Goal: Information Seeking & Learning: Learn about a topic

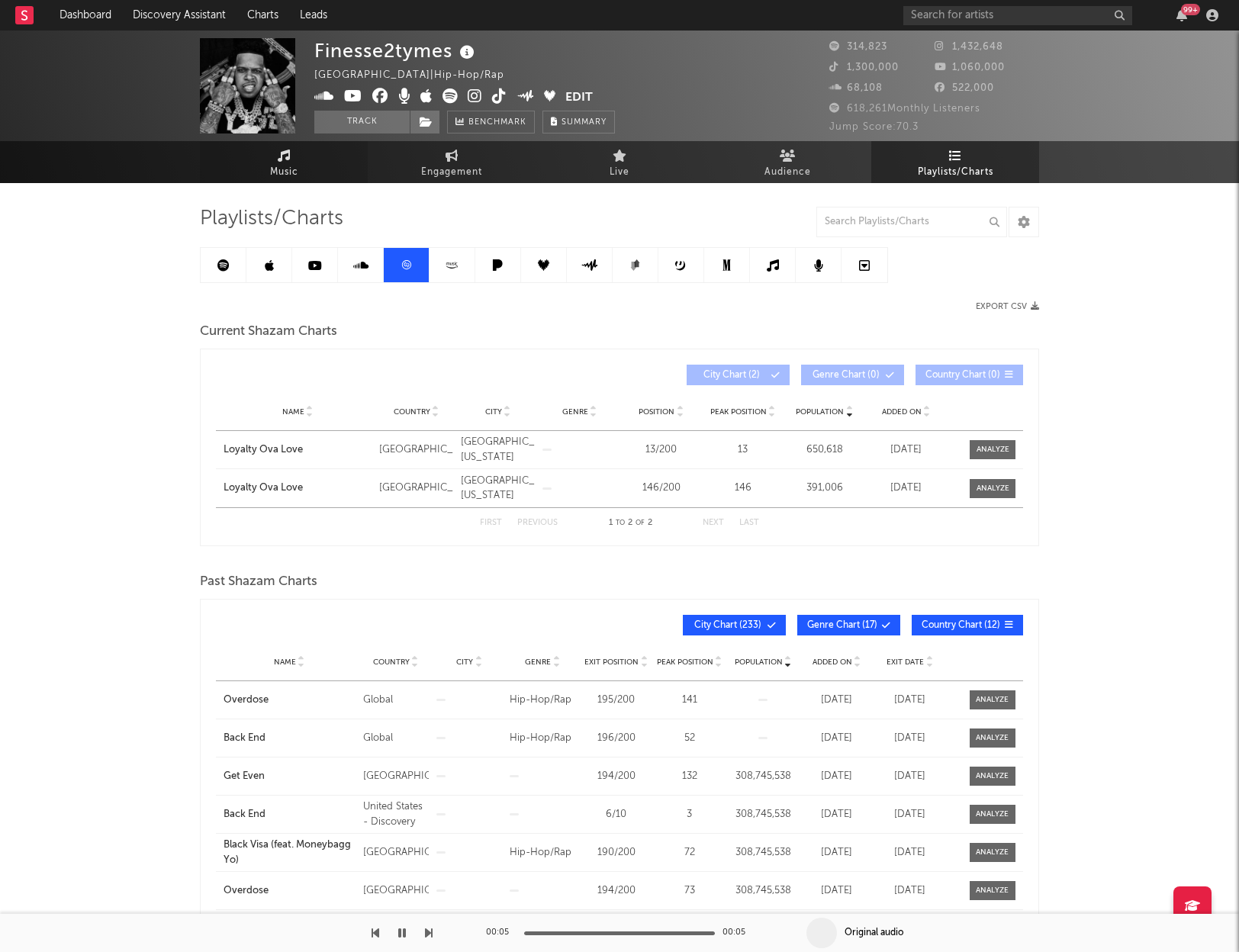
click at [294, 164] on span "Music" at bounding box center [284, 172] width 28 height 19
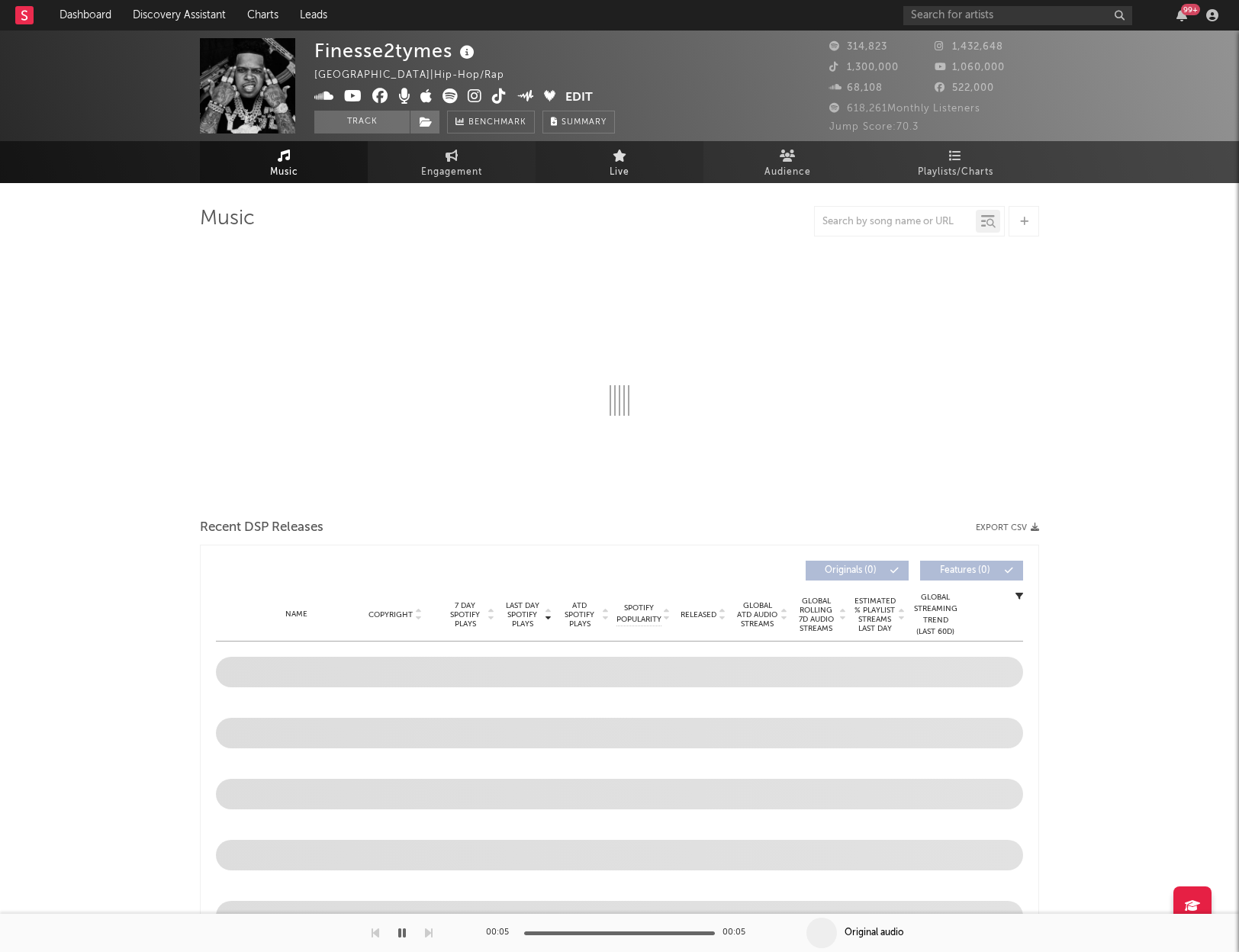
select select "6m"
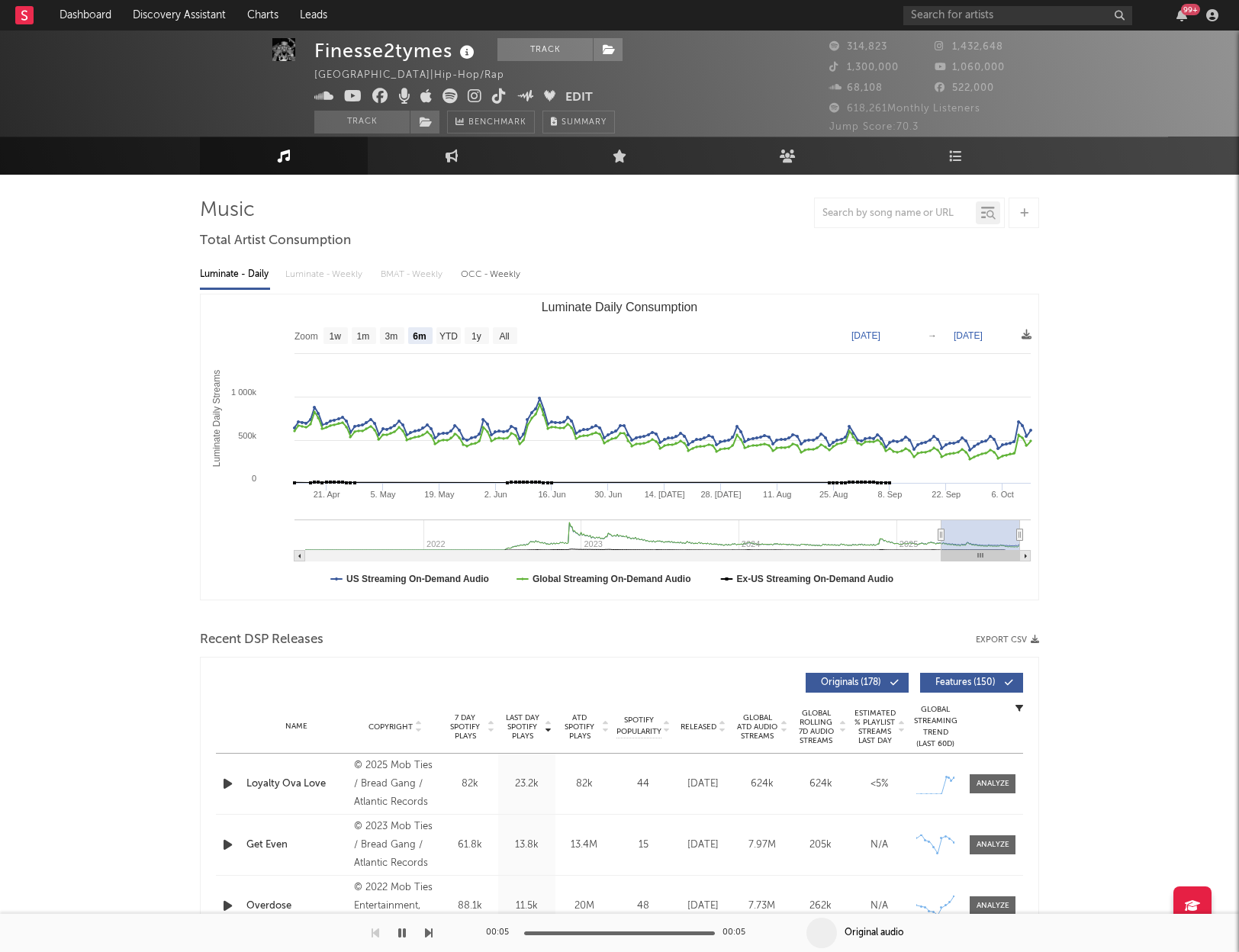
scroll to position [10, 0]
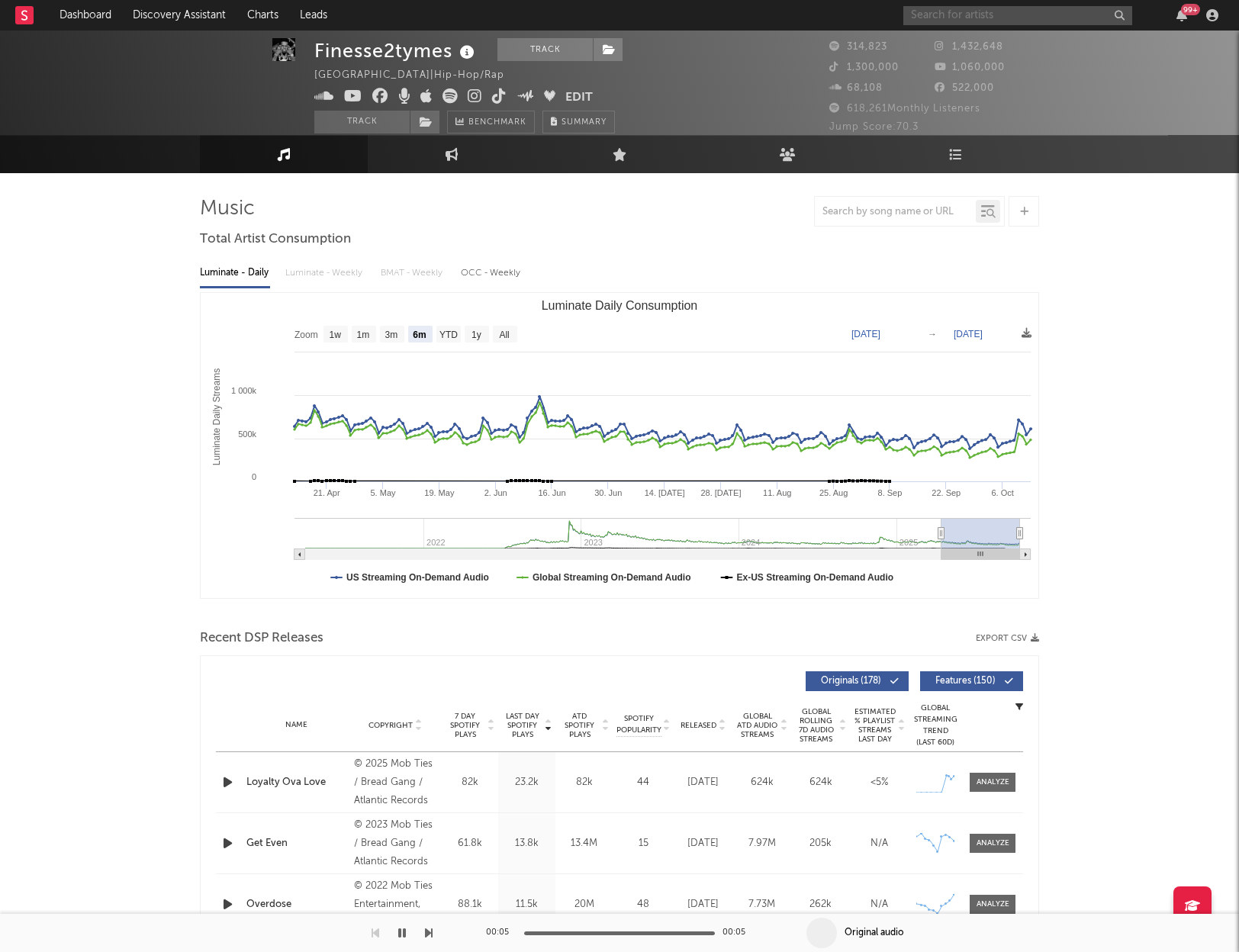
click at [1039, 21] on input "text" at bounding box center [1018, 16] width 229 height 19
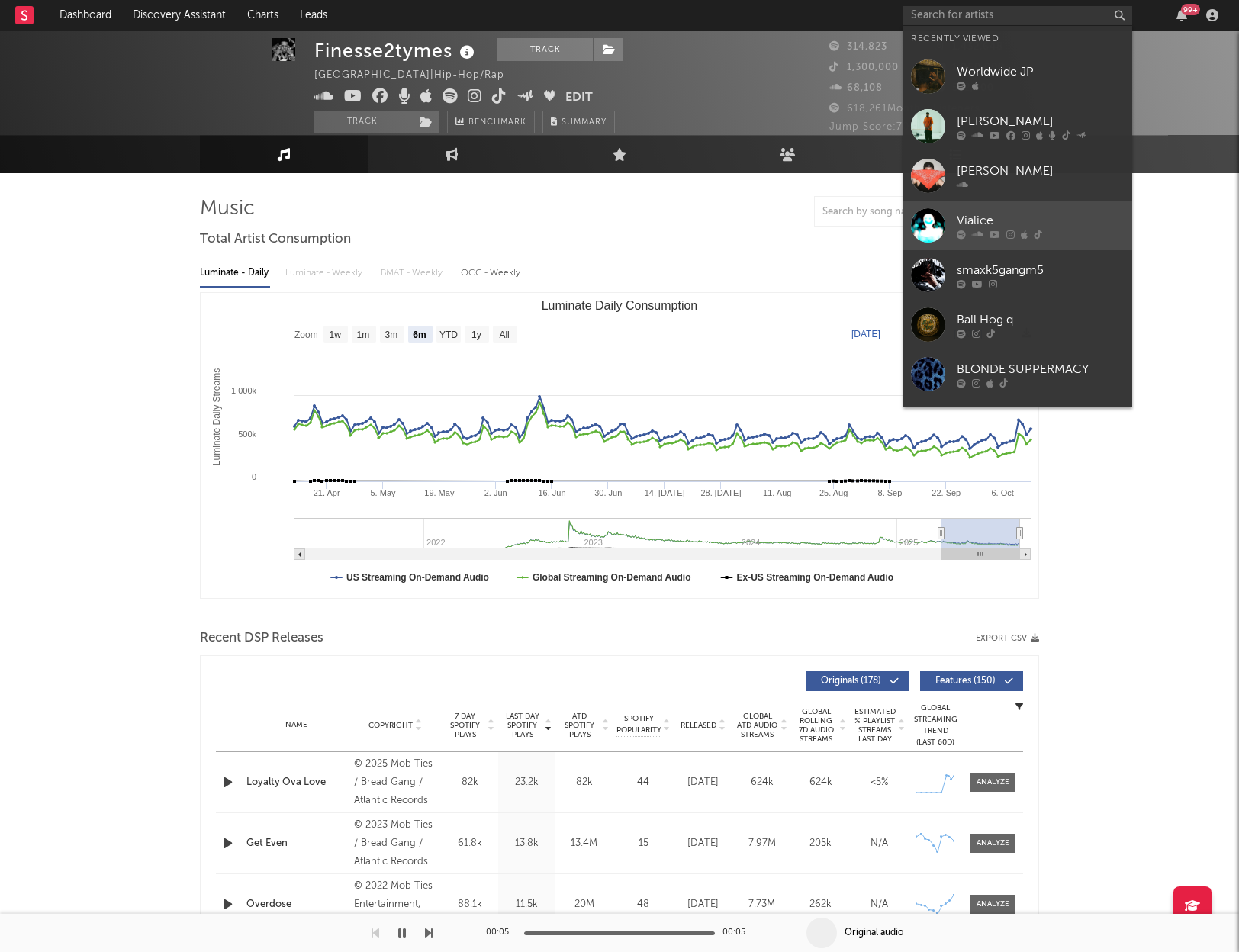
click at [1029, 215] on div "Vialice" at bounding box center [1040, 221] width 168 height 19
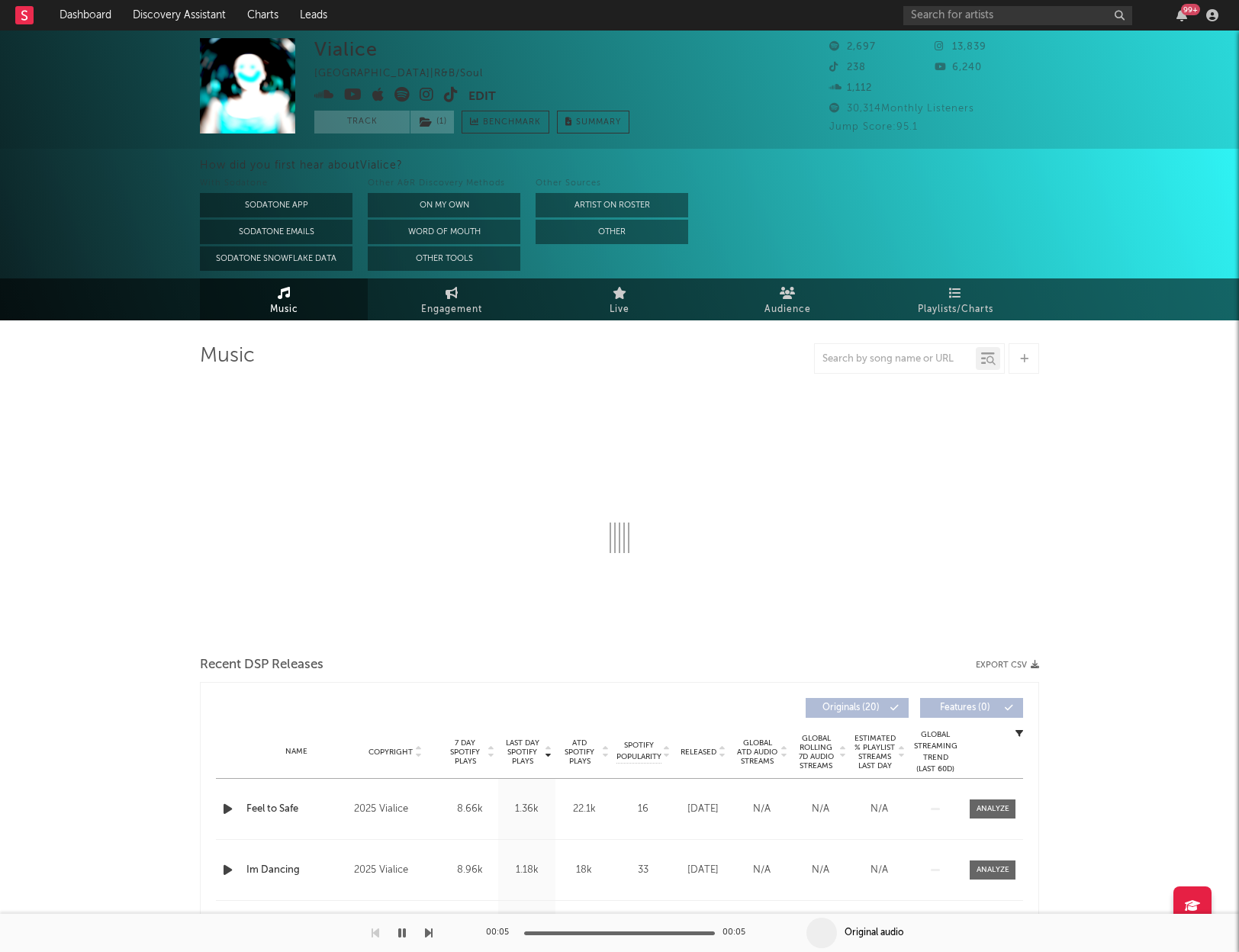
select select "1w"
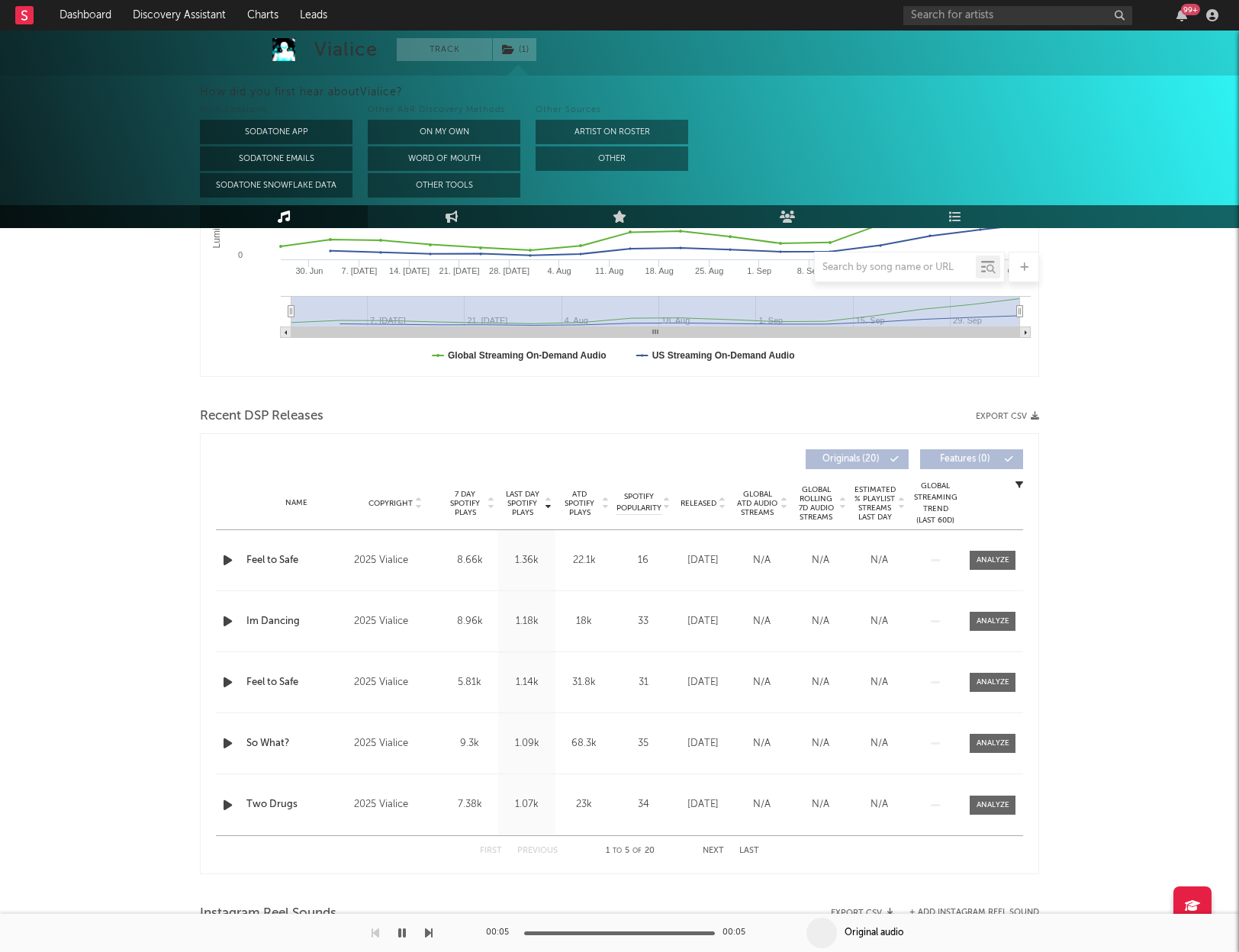
scroll to position [371, 0]
click at [982, 554] on div at bounding box center [993, 558] width 33 height 12
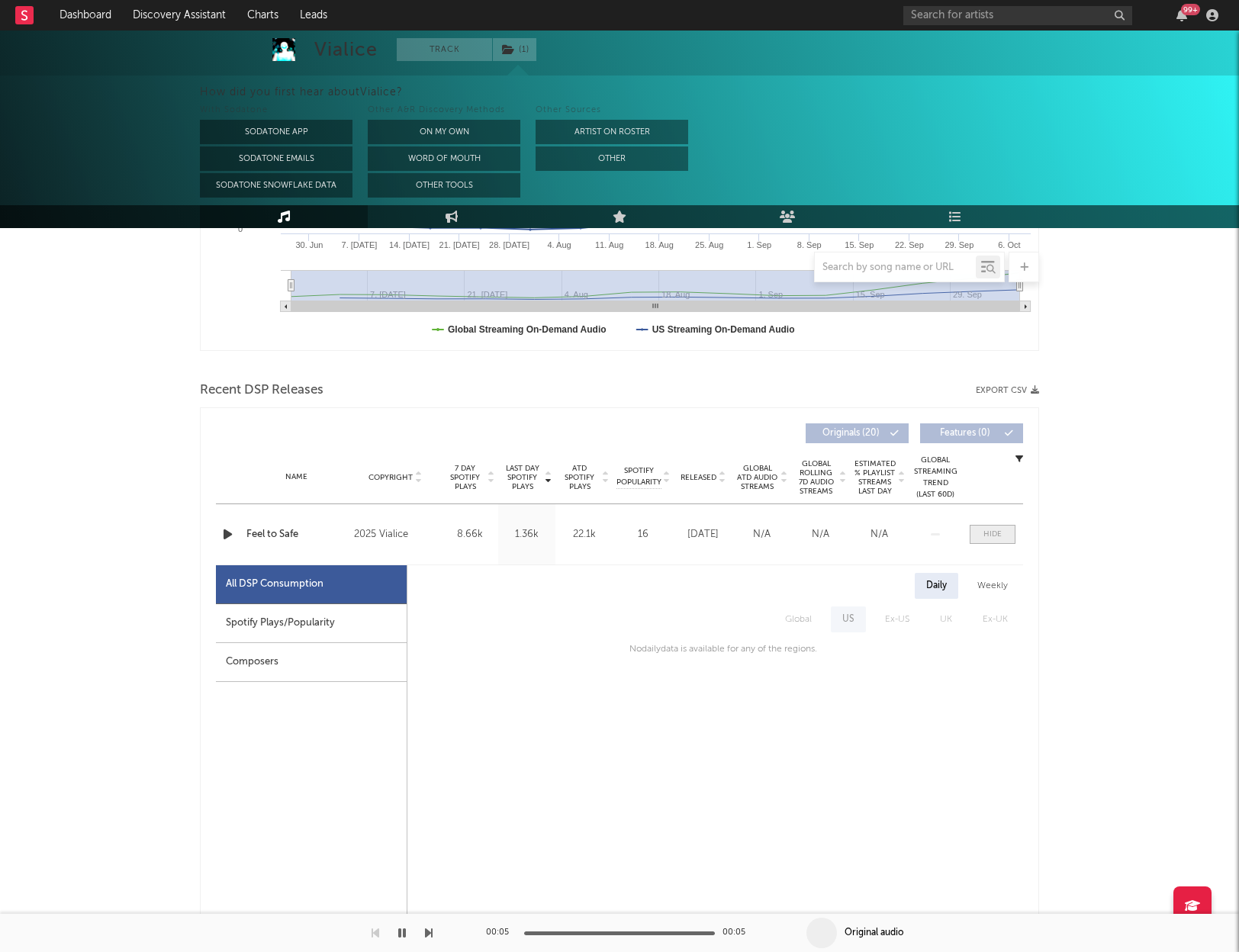
click at [1001, 533] on span at bounding box center [992, 534] width 46 height 19
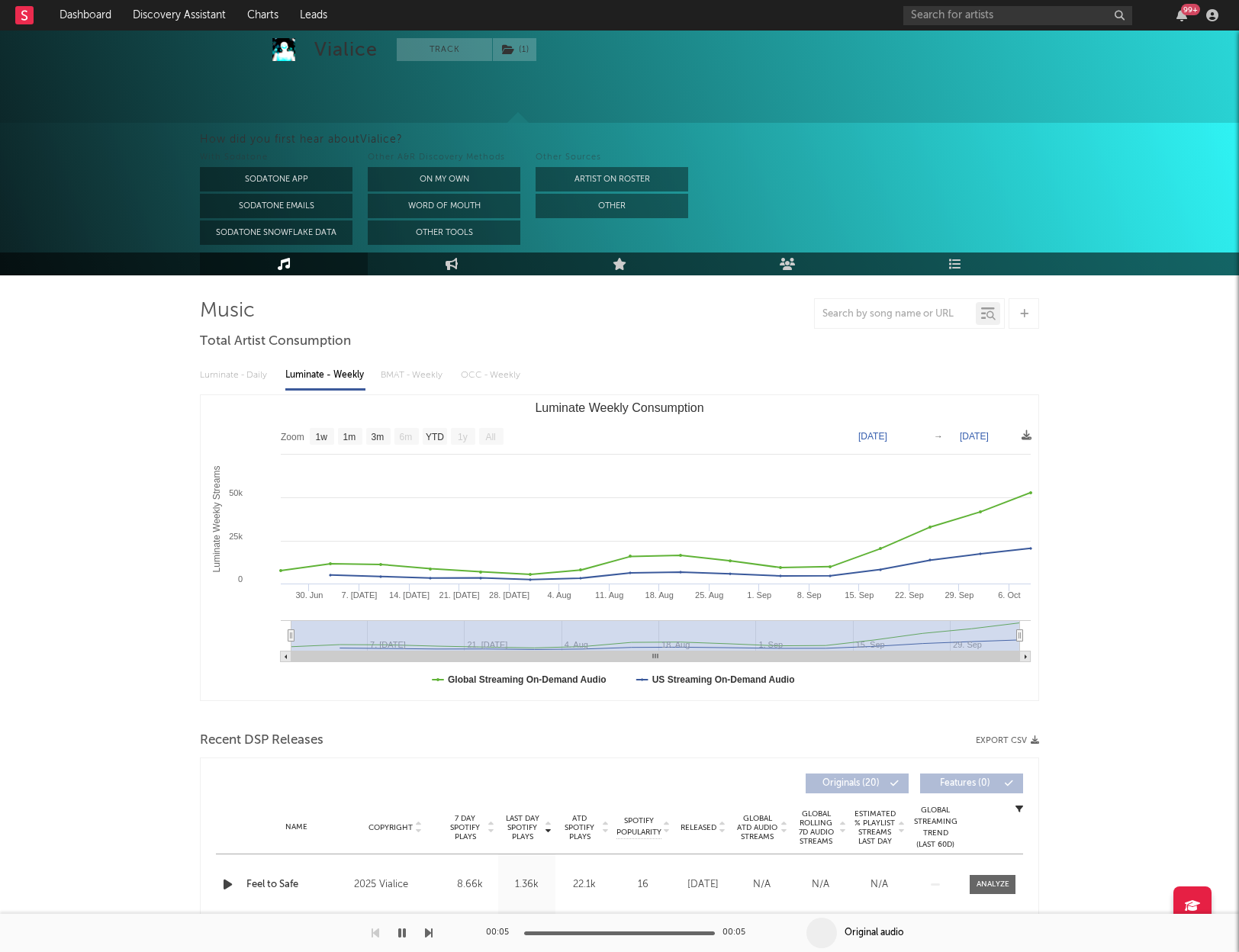
scroll to position [0, 0]
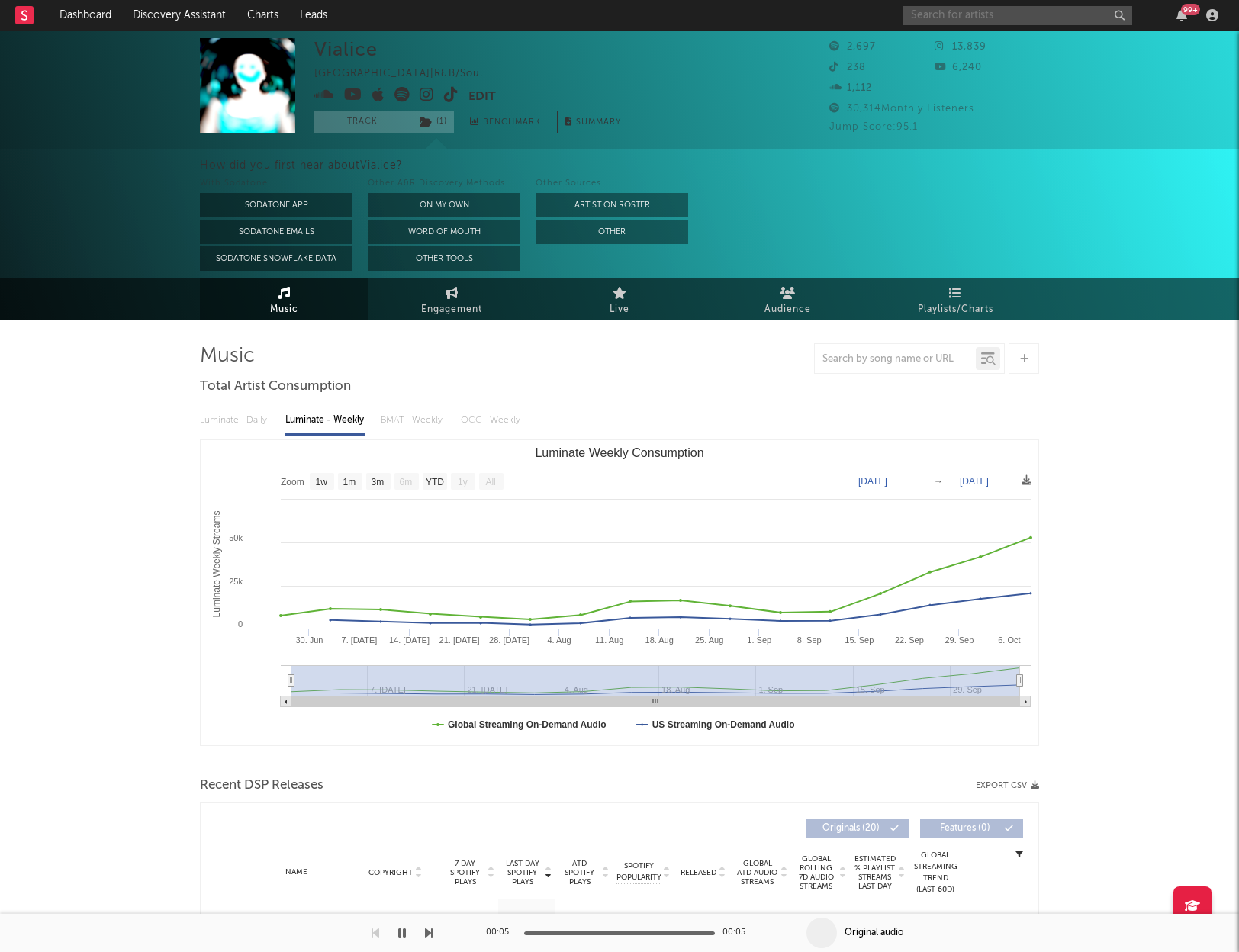
click at [951, 9] on input "text" at bounding box center [1018, 16] width 229 height 19
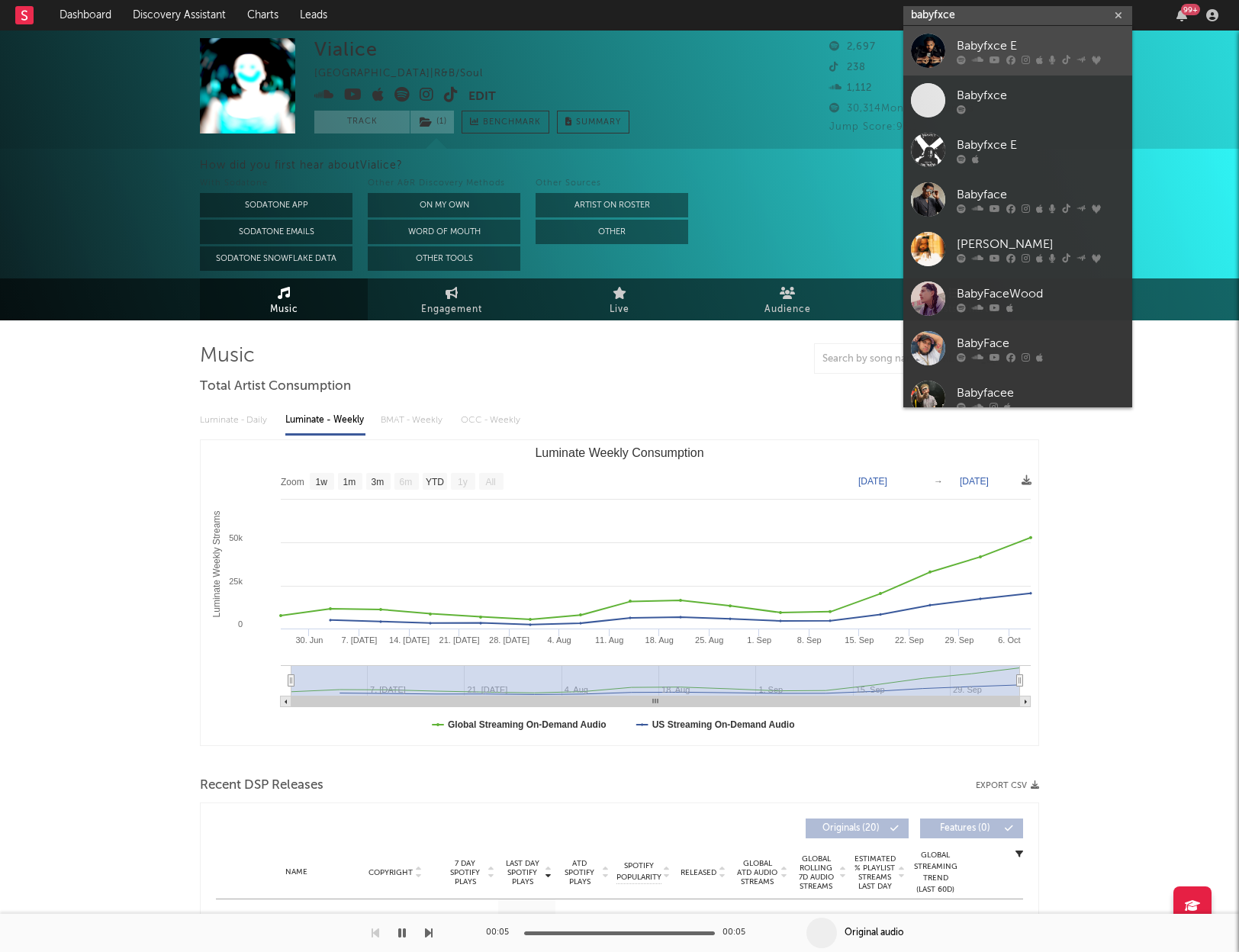
type input "babyfxce"
click at [1015, 42] on div "Babyfxce E" at bounding box center [1040, 46] width 168 height 19
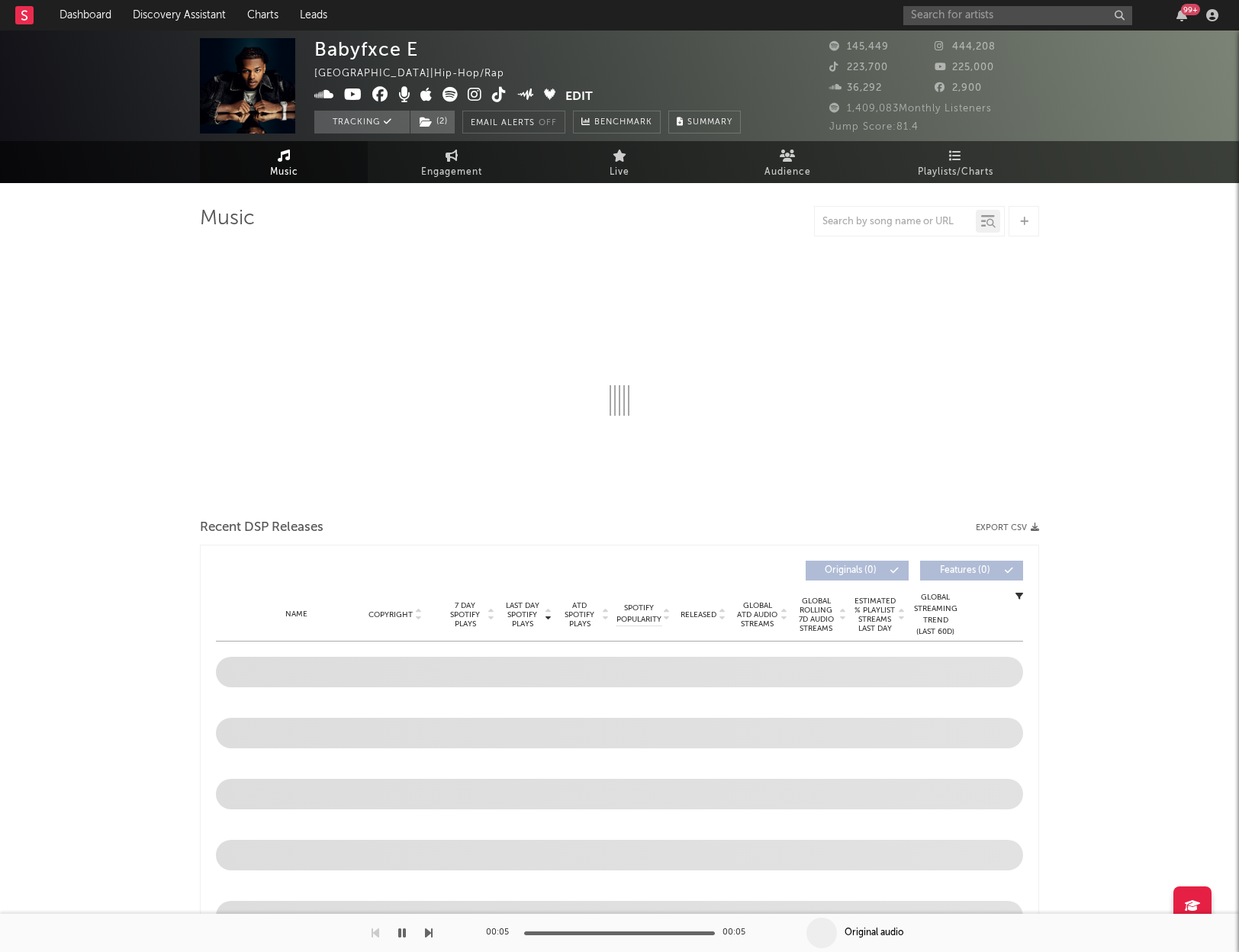
select select "6m"
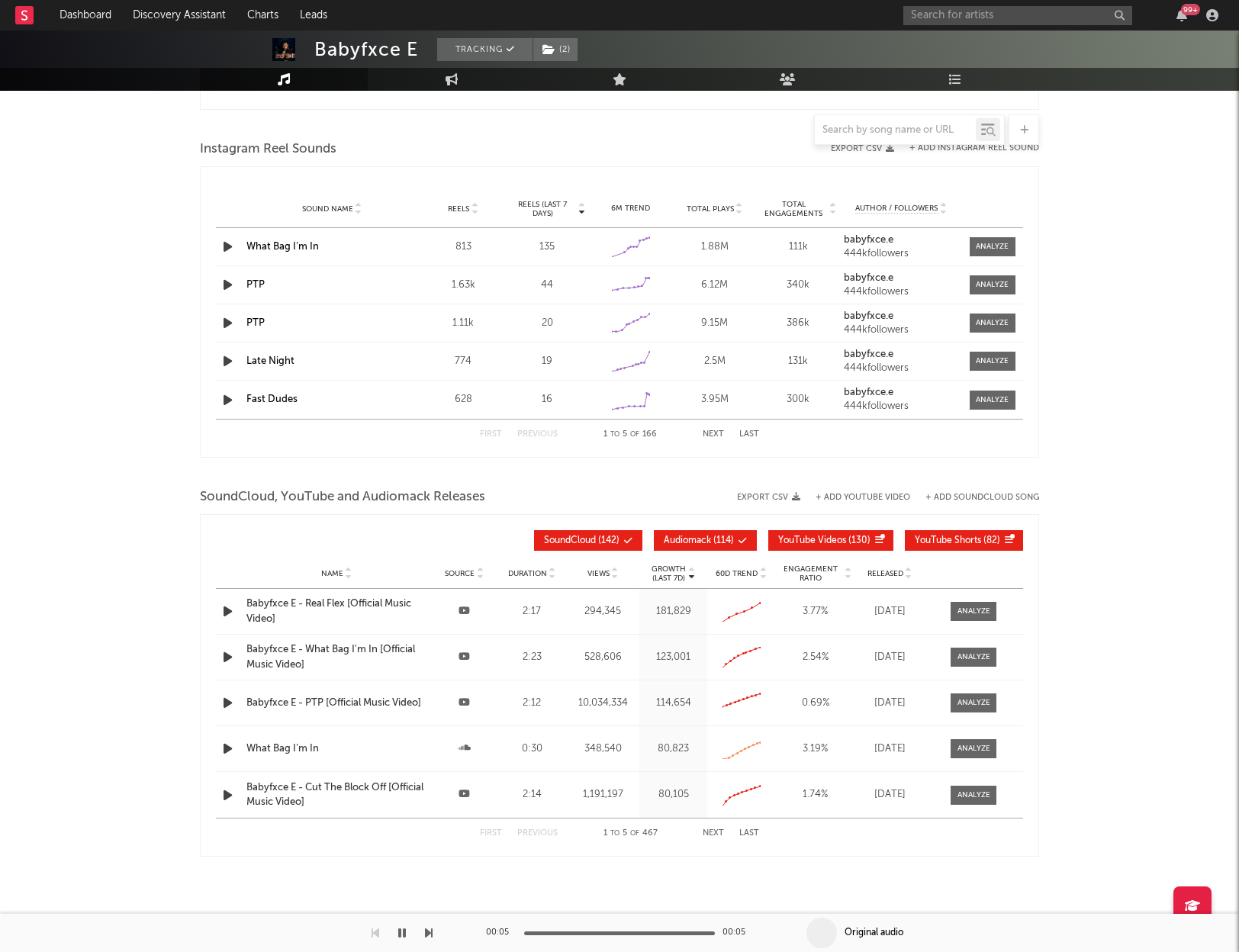
scroll to position [1384, 0]
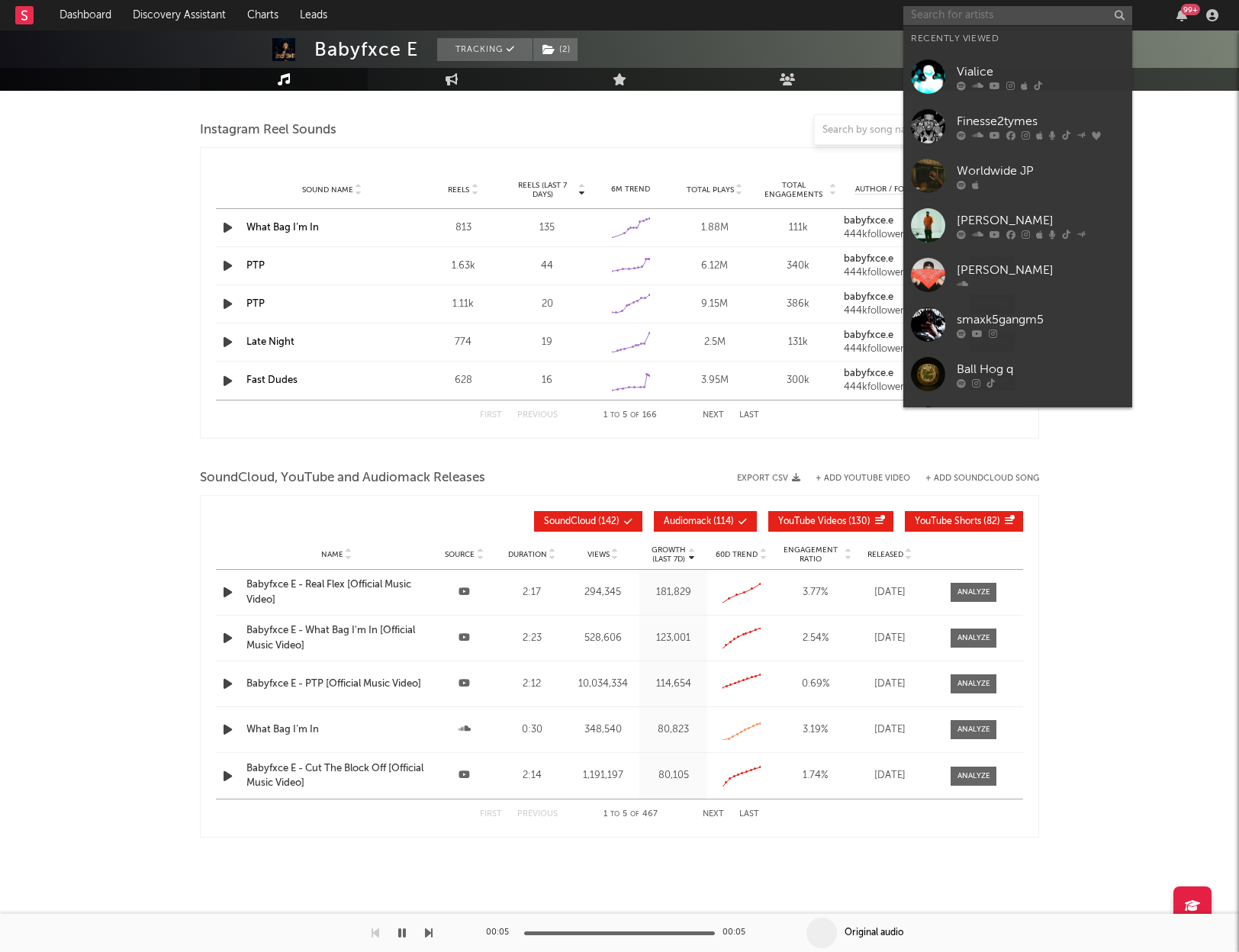
click at [977, 19] on input "text" at bounding box center [1018, 16] width 229 height 19
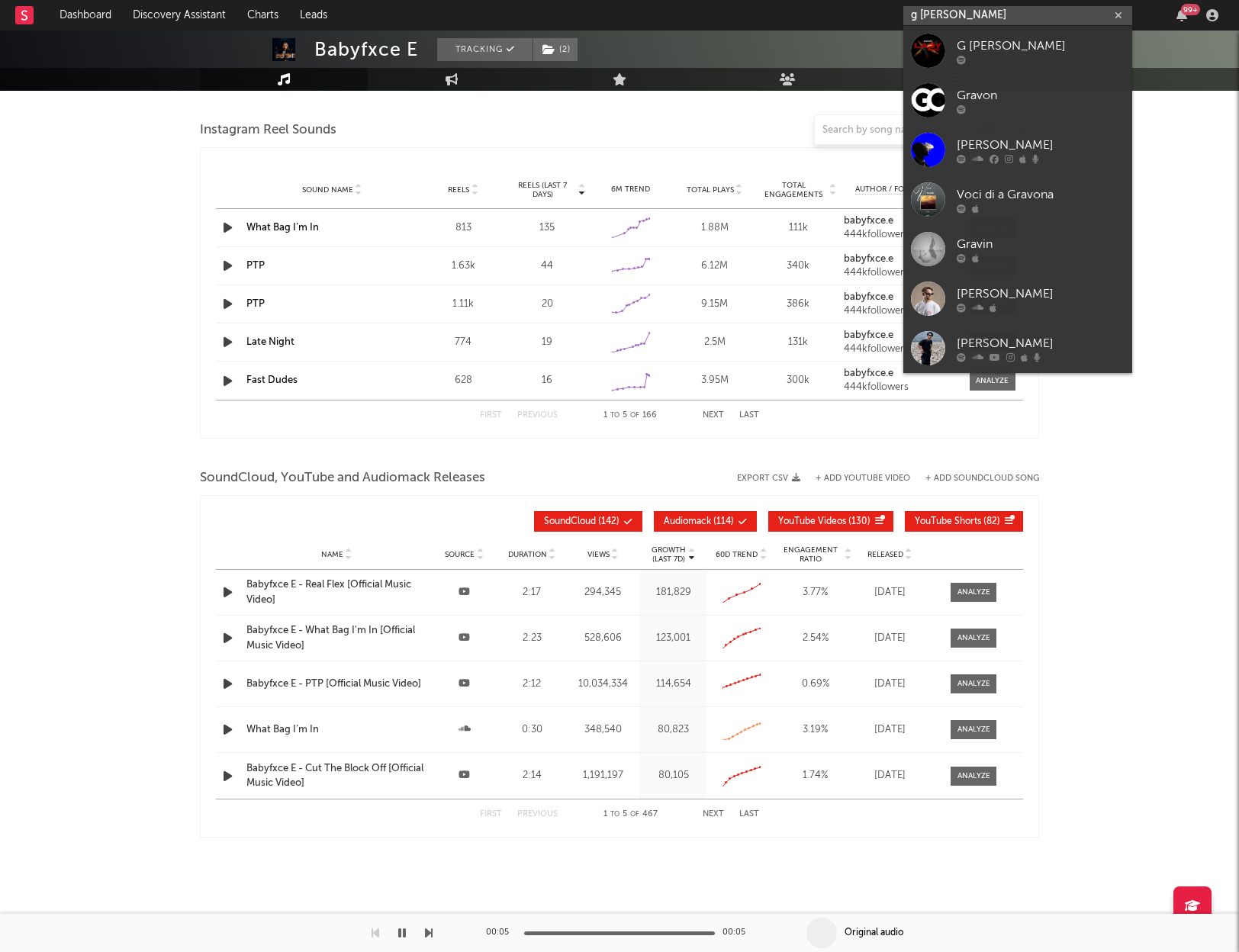
type input "g [PERSON_NAME]"
click at [1010, 52] on div "G [PERSON_NAME]" at bounding box center [1040, 46] width 168 height 19
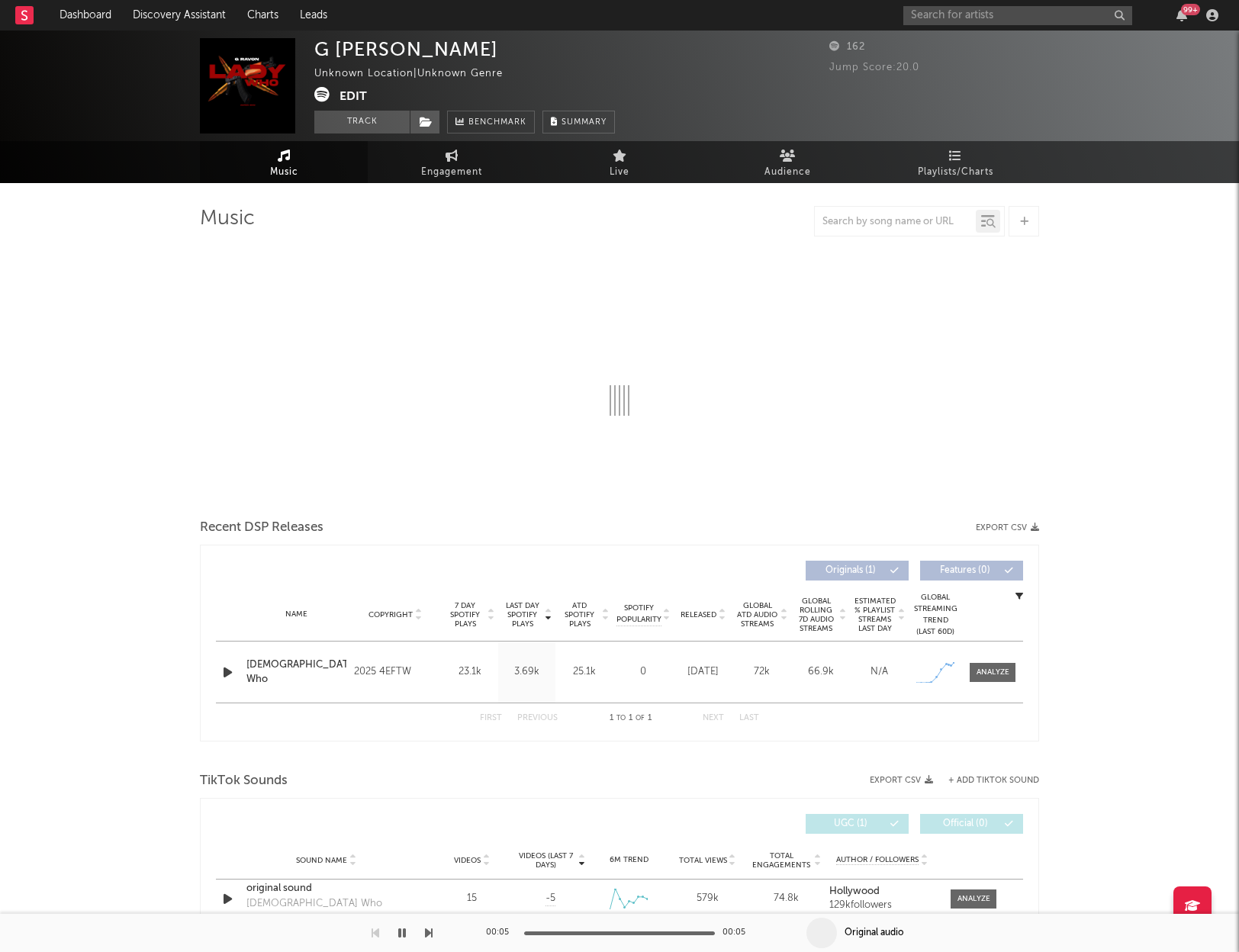
select select "1w"
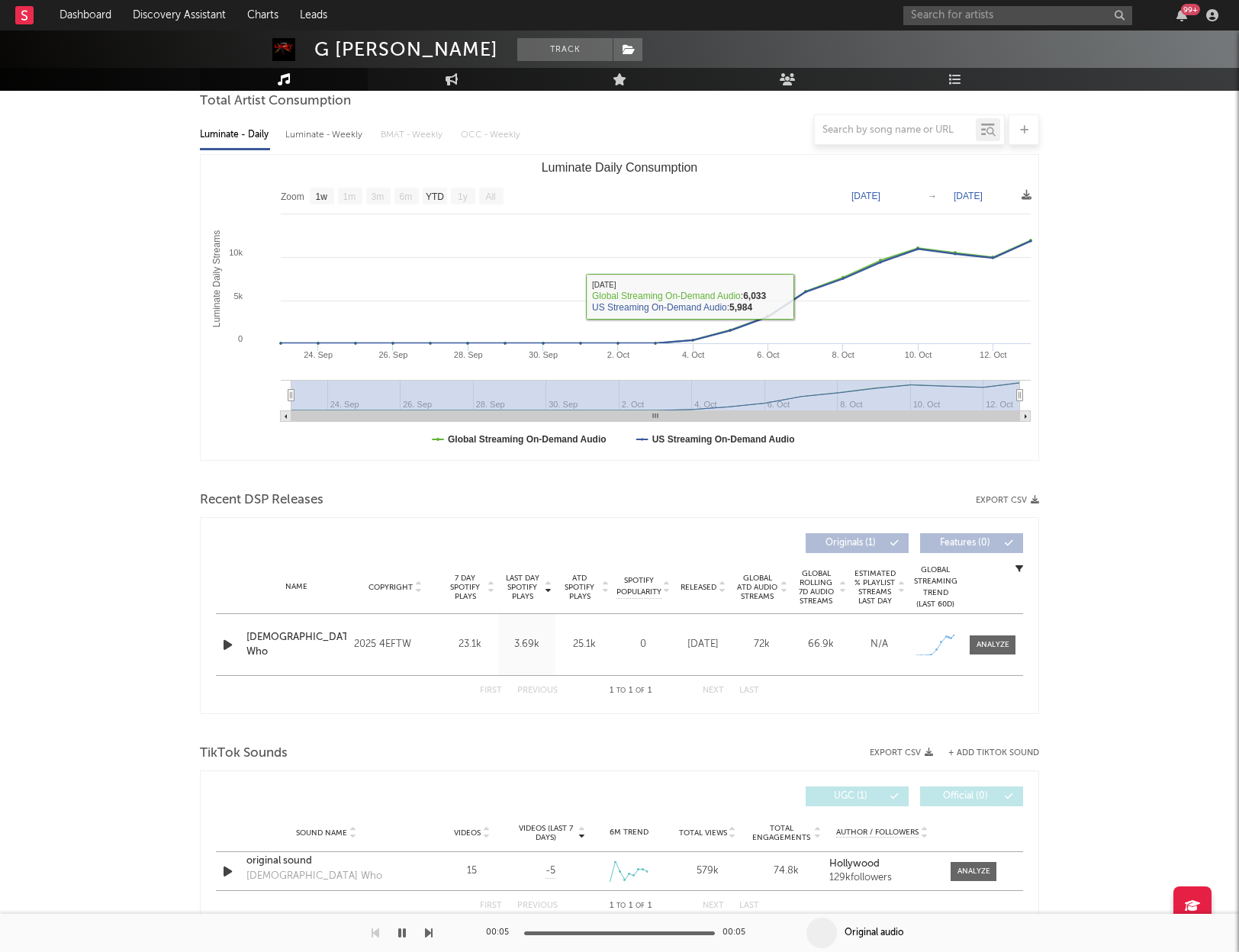
scroll to position [155, 0]
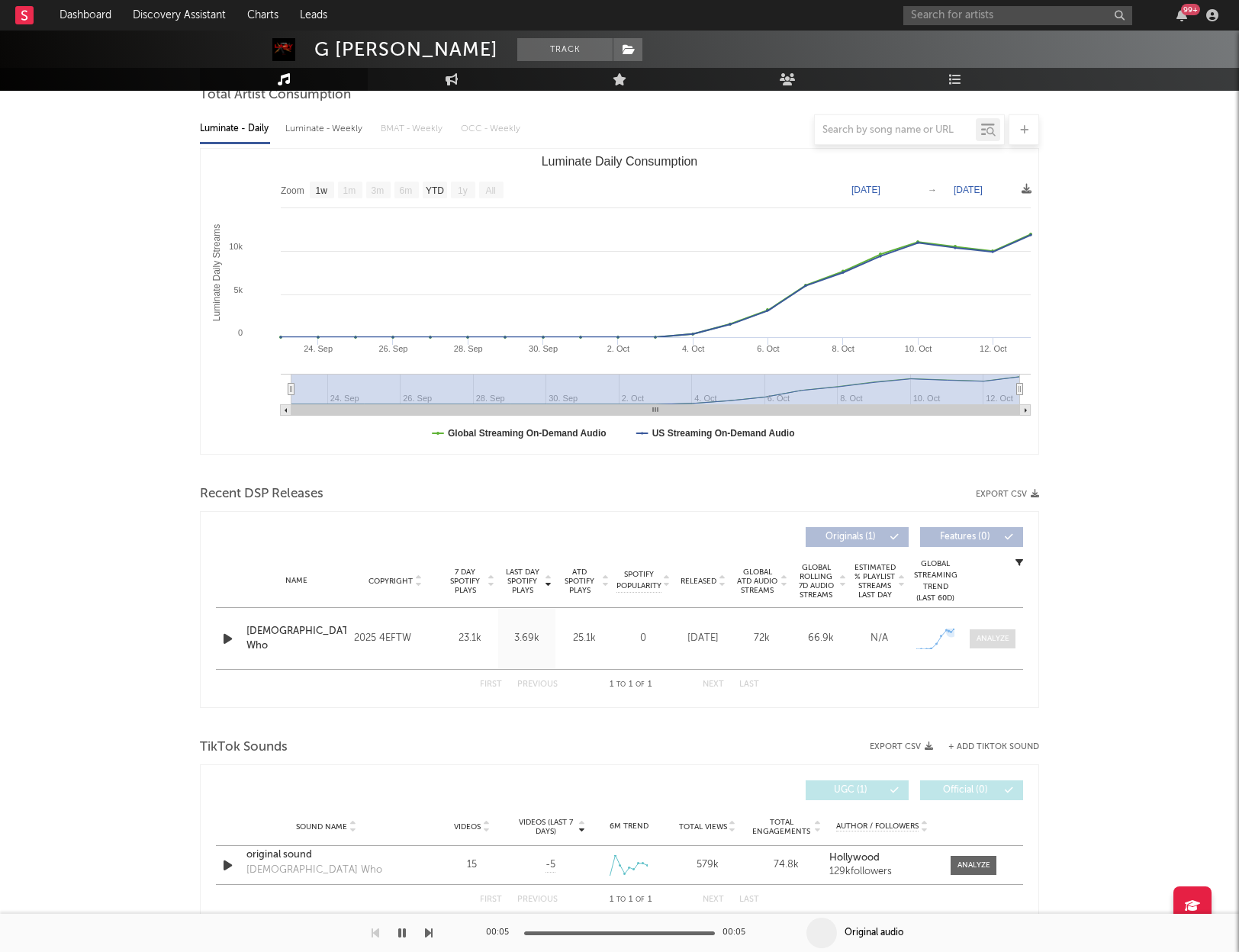
click at [1007, 641] on div at bounding box center [993, 639] width 33 height 12
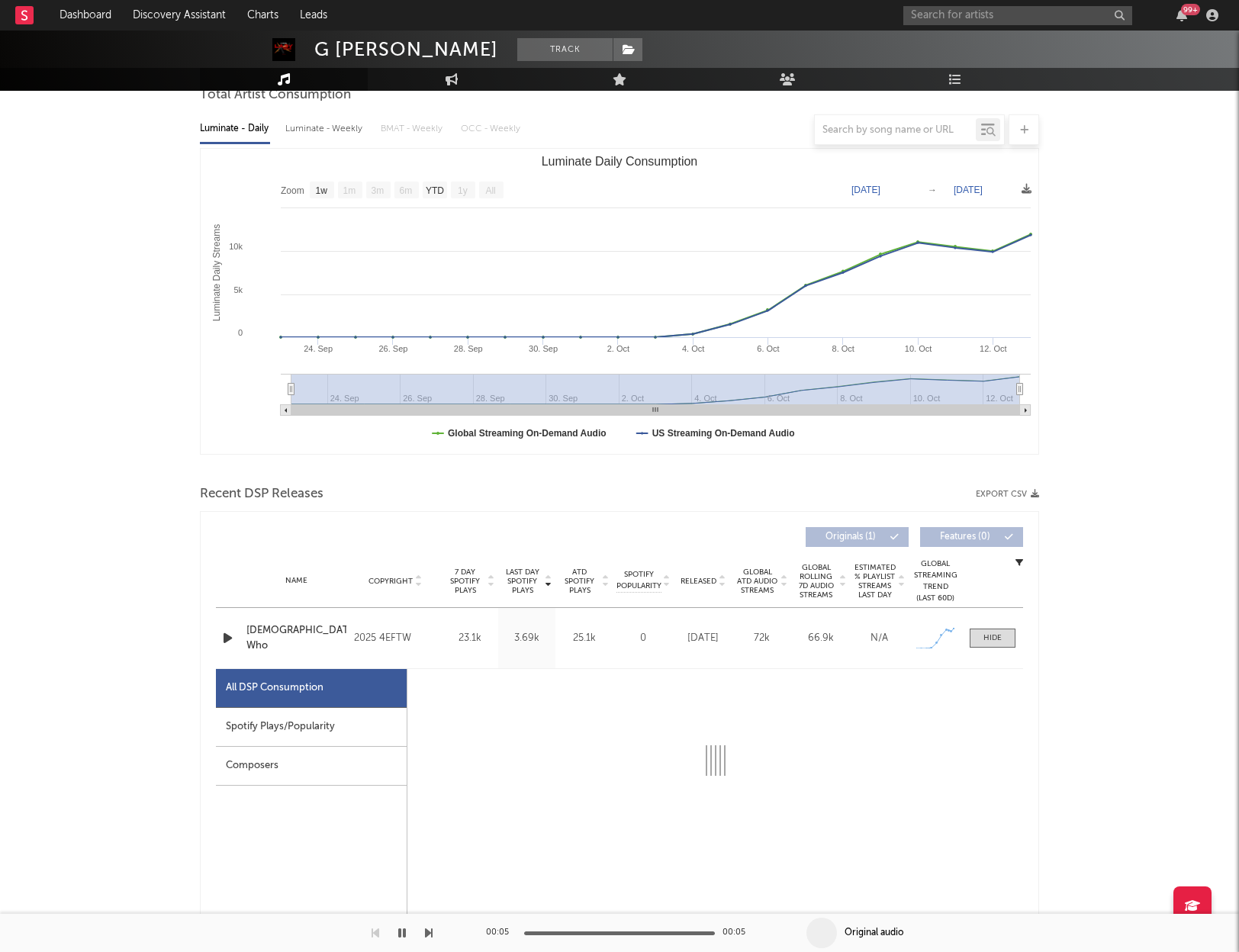
select select "1w"
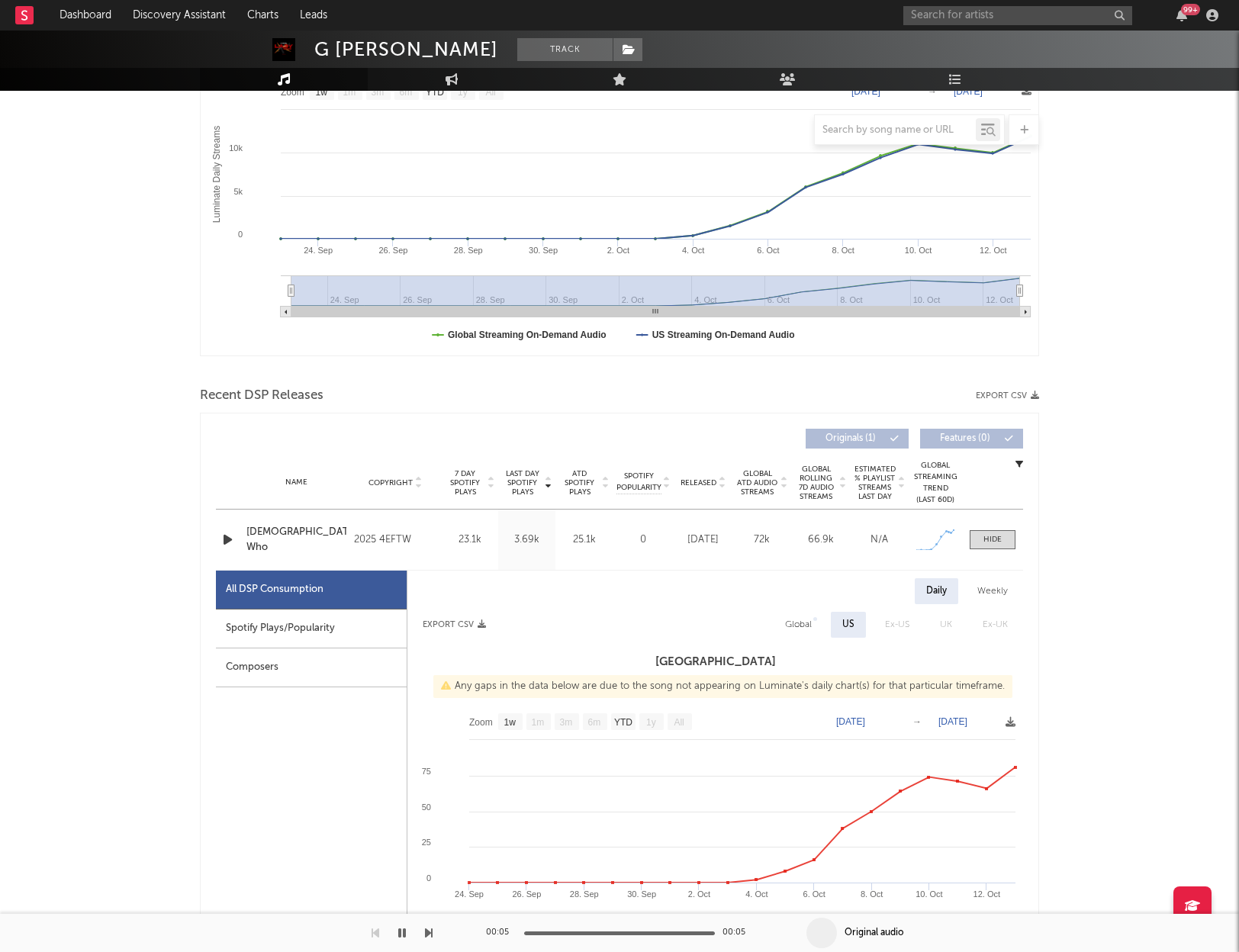
scroll to position [264, 0]
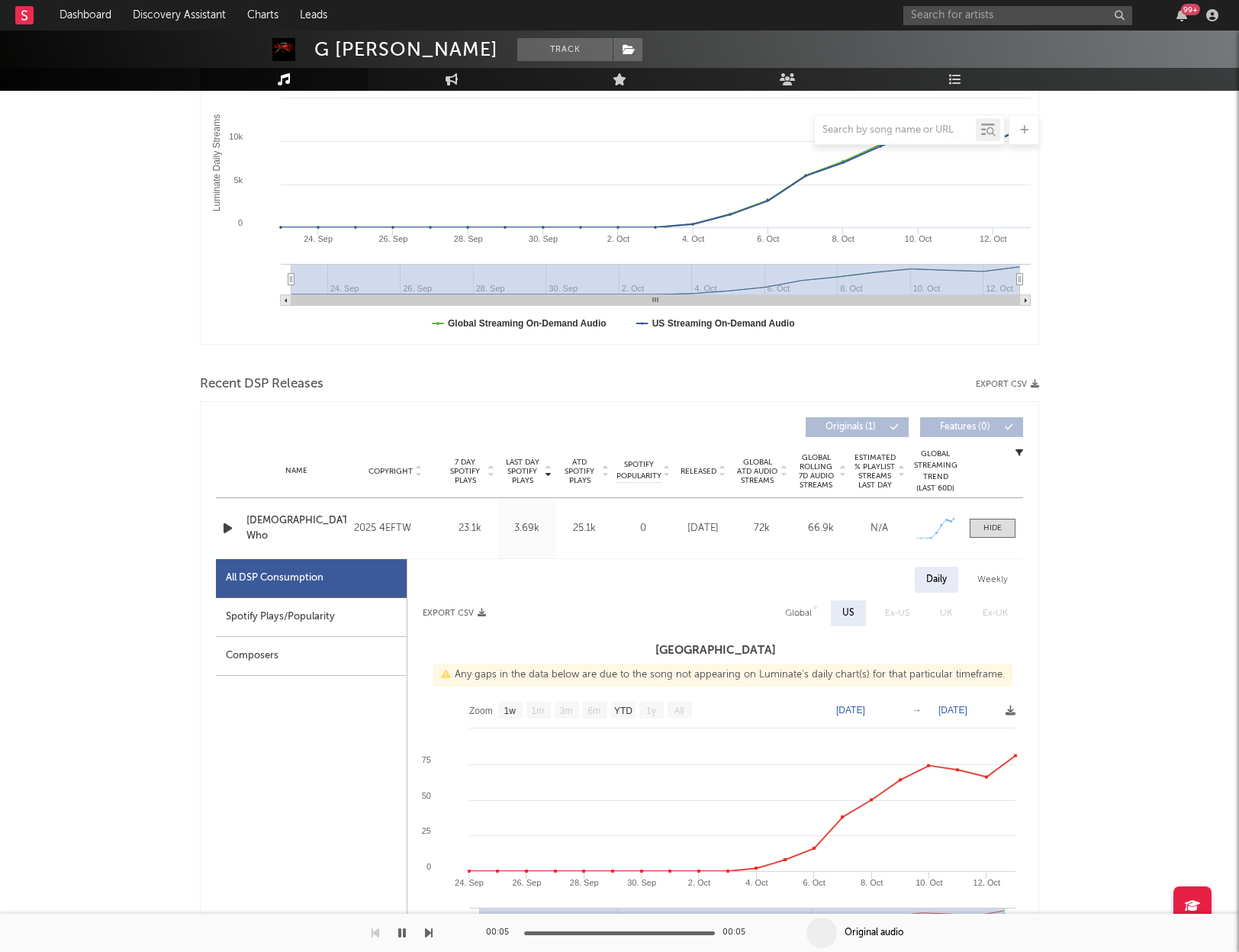
click at [228, 524] on icon "button" at bounding box center [227, 528] width 16 height 19
click at [229, 526] on icon "button" at bounding box center [227, 528] width 15 height 19
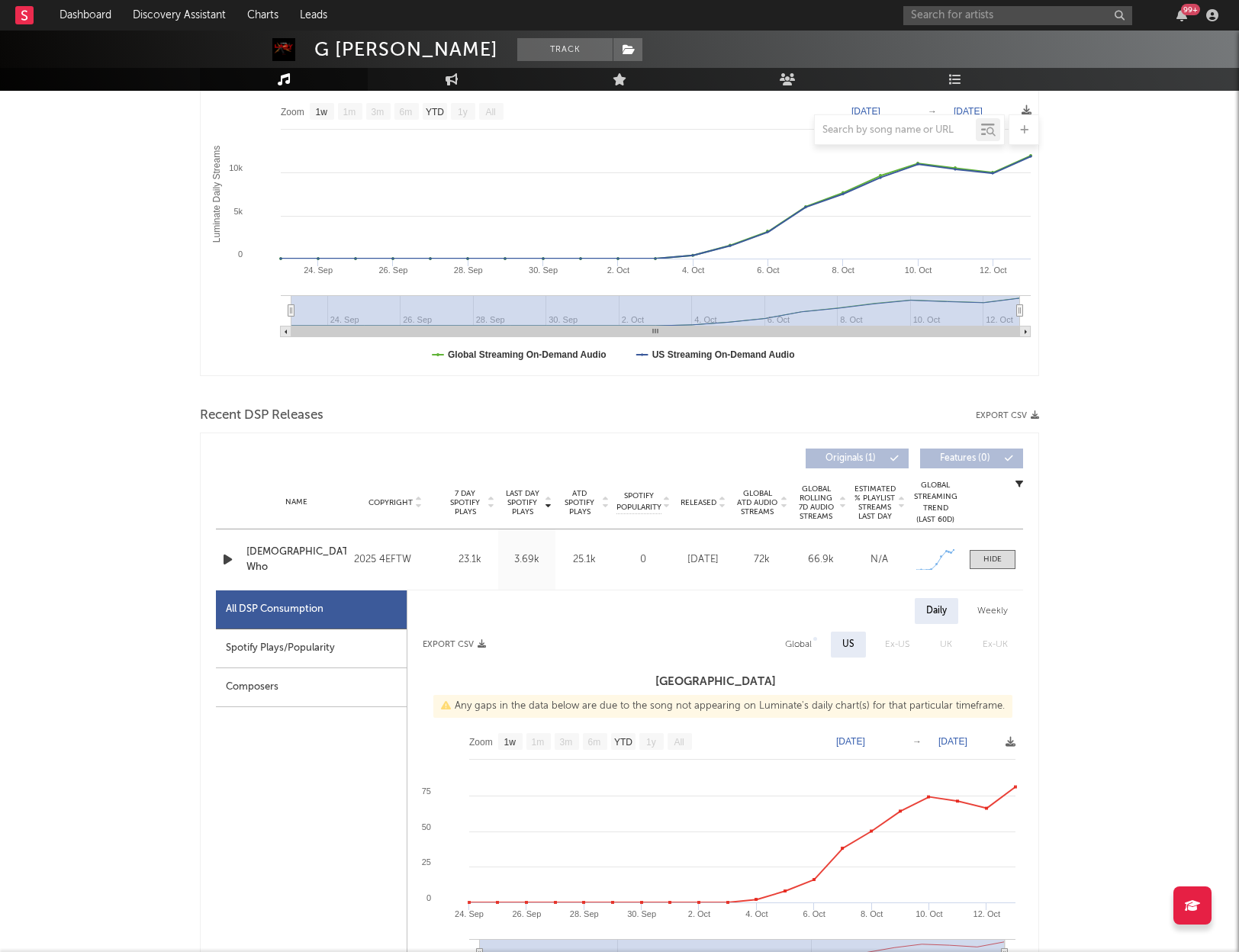
scroll to position [236, 0]
